Goal: Information Seeking & Learning: Find specific fact

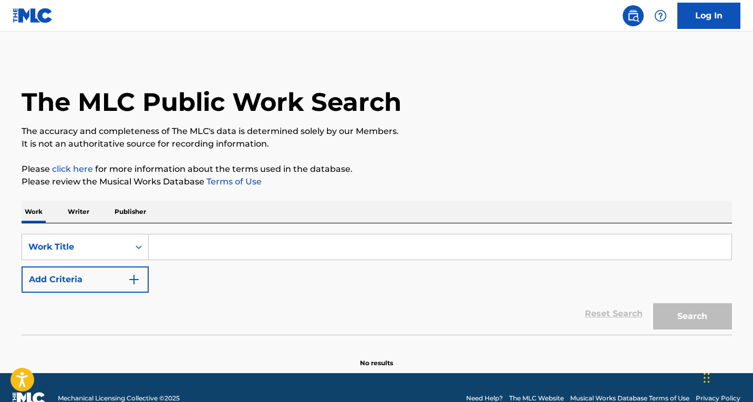
click at [213, 256] on input "Search Form" at bounding box center [440, 246] width 583 height 25
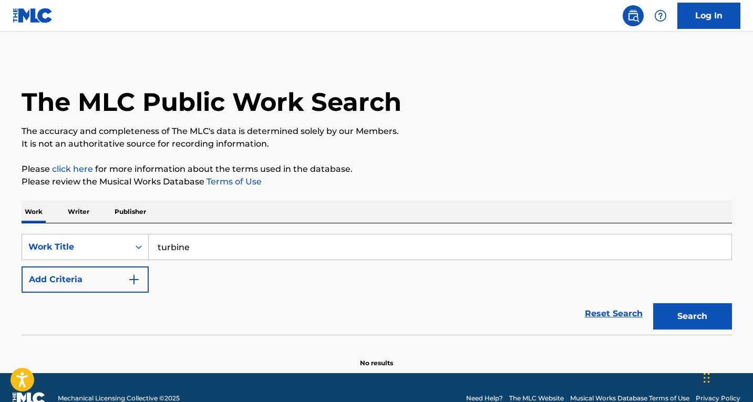
click at [217, 251] on input "turbine" at bounding box center [440, 246] width 583 height 25
click at [207, 266] on span "2.61" at bounding box center [201, 270] width 15 height 10
type input "turbine_2.61"
click at [705, 310] on button "Search" at bounding box center [692, 316] width 79 height 26
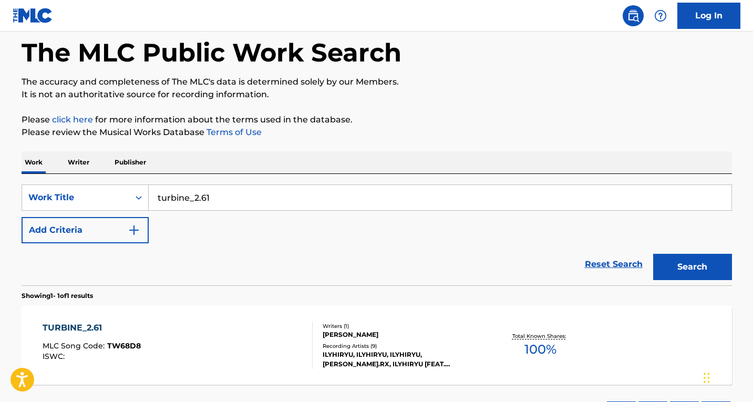
scroll to position [105, 0]
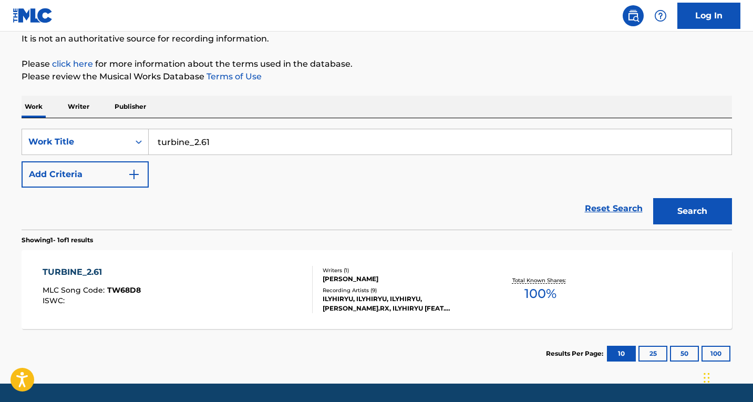
click at [150, 290] on div "TURBINE_2.61 MLC Song Code : TW68D8 ISWC :" at bounding box center [178, 289] width 270 height 47
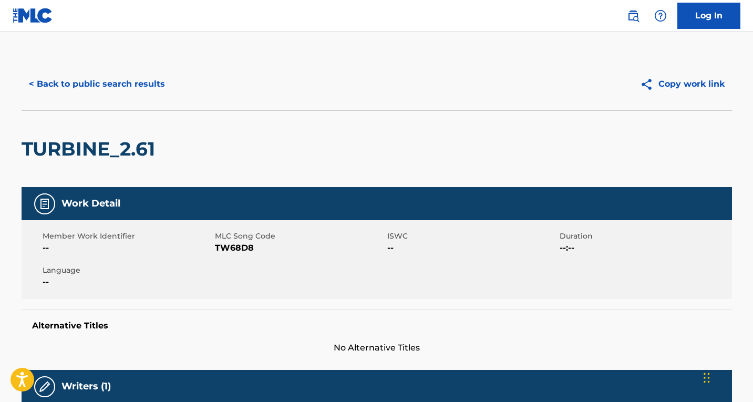
click at [81, 72] on button "< Back to public search results" at bounding box center [97, 84] width 151 height 26
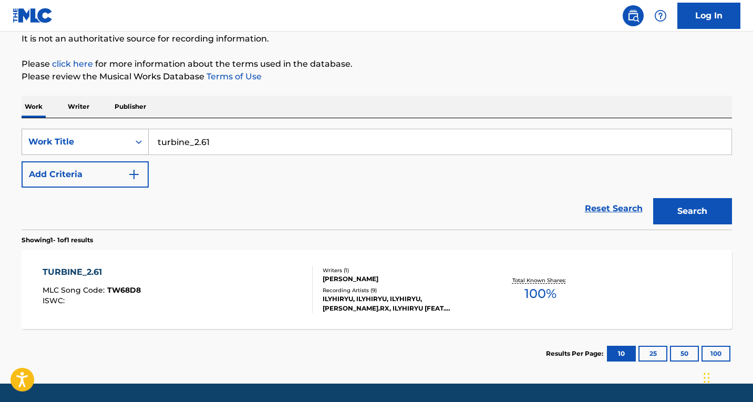
click at [91, 139] on div "Work Title" at bounding box center [75, 142] width 95 height 13
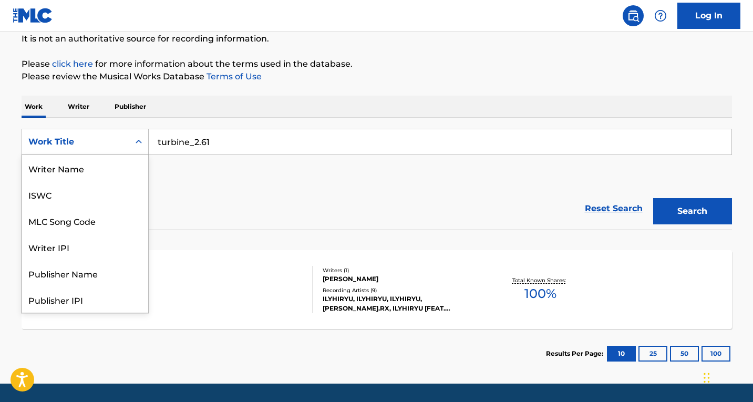
scroll to position [53, 0]
click at [86, 211] on div "Publisher Name" at bounding box center [85, 221] width 126 height 26
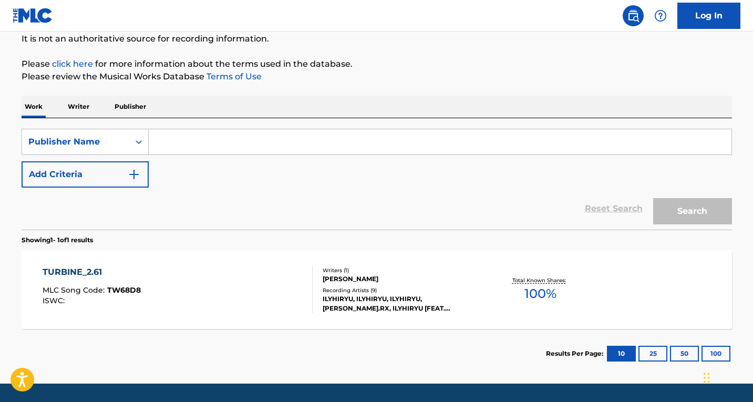
click at [211, 138] on input "Search Form" at bounding box center [440, 141] width 583 height 25
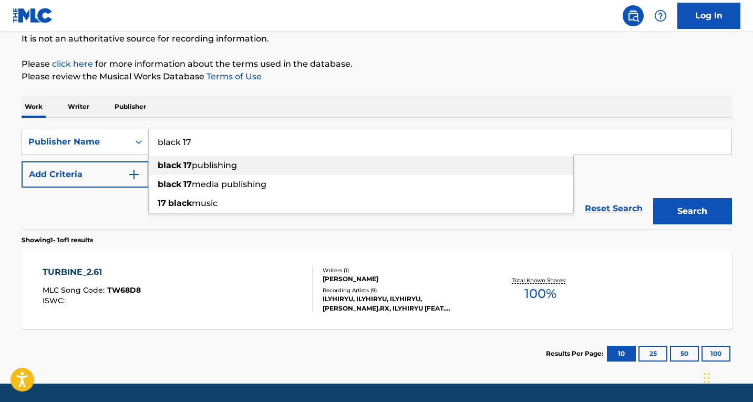
click at [212, 159] on div "black 17 publishing" at bounding box center [361, 165] width 425 height 19
type input "black 17 publishing"
click at [676, 207] on button "Search" at bounding box center [692, 211] width 79 height 26
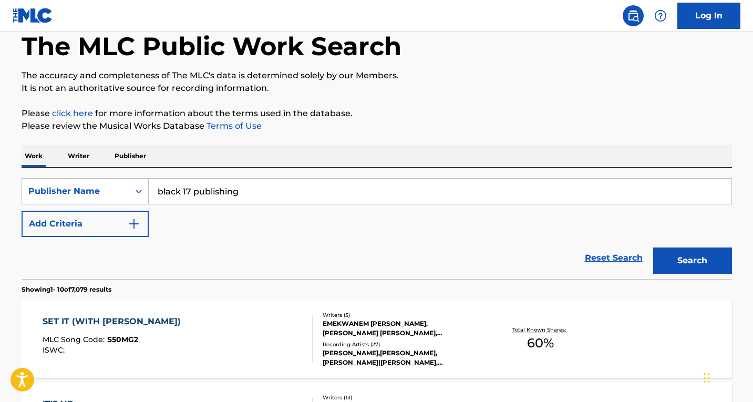
scroll to position [105, 0]
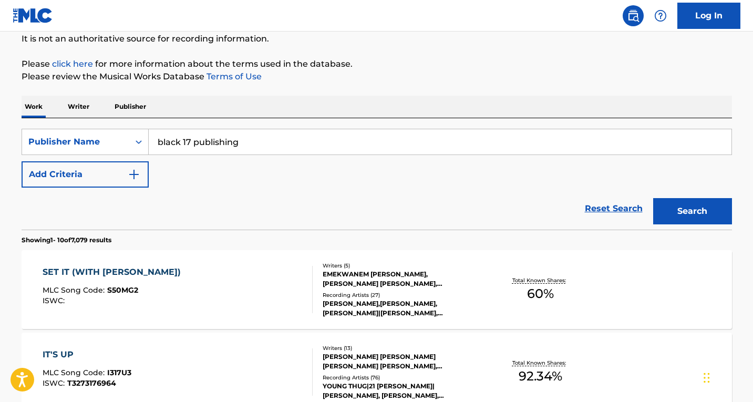
click at [182, 279] on div "SET IT (WITH [PERSON_NAME]) MLC Song Code : S50MG2 ISWC :" at bounding box center [178, 289] width 270 height 47
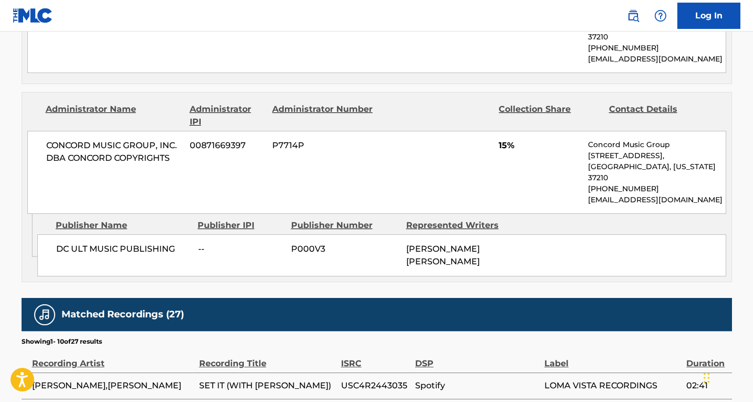
scroll to position [1051, 0]
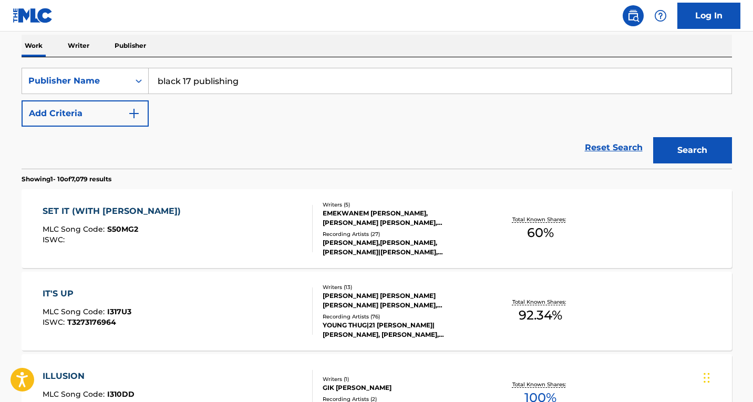
scroll to position [210, 0]
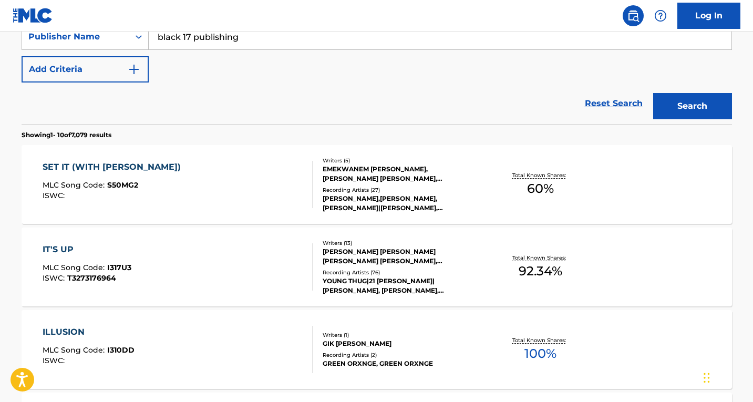
click at [204, 258] on div "IT'S UP MLC Song Code : I317U3 ISWC : T3273176964" at bounding box center [178, 266] width 270 height 47
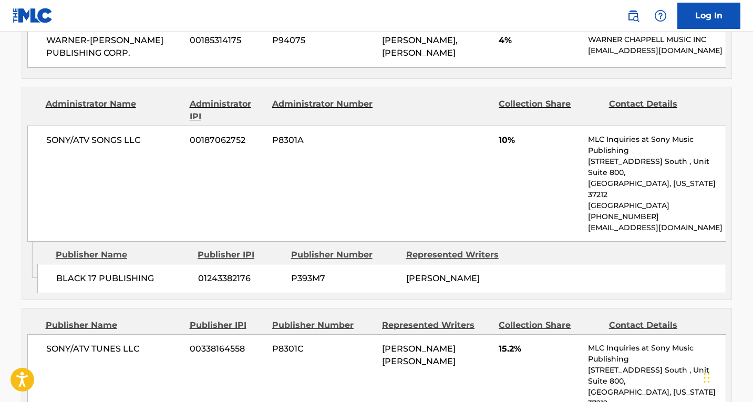
scroll to position [1261, 0]
